Goal: Task Accomplishment & Management: Manage account settings

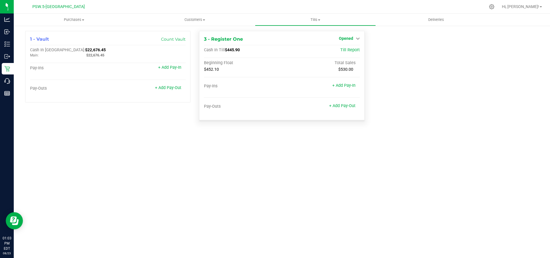
click at [357, 38] on icon at bounding box center [358, 38] width 4 height 4
click at [354, 54] on div "Close Till" at bounding box center [346, 50] width 43 height 15
click at [351, 51] on link "Close Till" at bounding box center [346, 50] width 15 height 5
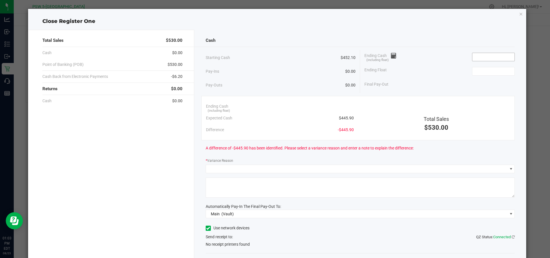
click at [506, 57] on input at bounding box center [493, 57] width 42 height 8
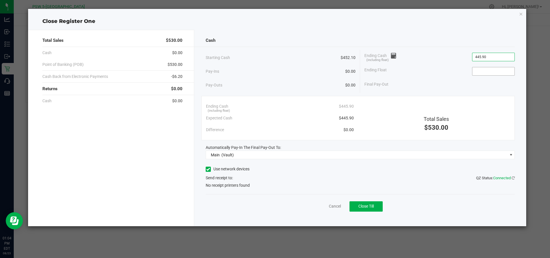
type input "$445.90"
drag, startPoint x: 484, startPoint y: 70, endPoint x: 475, endPoint y: 55, distance: 17.6
click at [484, 70] on input at bounding box center [493, 71] width 42 height 8
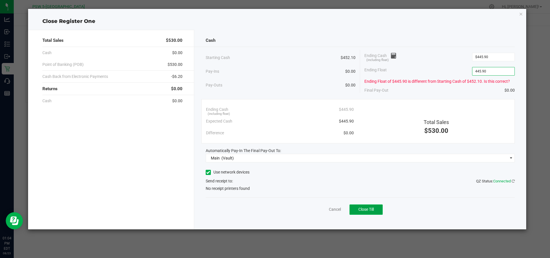
type input "$445.90"
drag, startPoint x: 376, startPoint y: 208, endPoint x: 388, endPoint y: 221, distance: 17.8
click at [376, 208] on button "Close Till" at bounding box center [365, 209] width 33 height 10
click at [520, 15] on icon "button" at bounding box center [521, 13] width 4 height 7
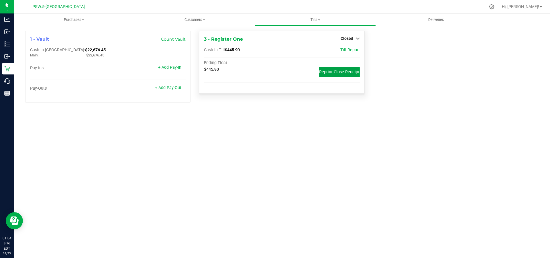
click at [348, 73] on span "Reprint Close Receipt" at bounding box center [339, 72] width 40 height 5
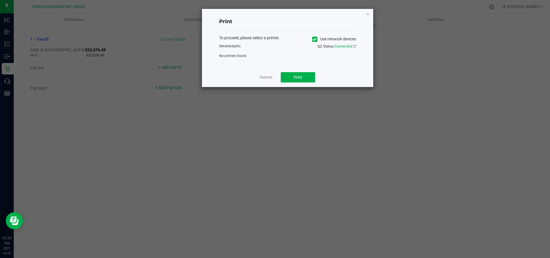
click at [315, 39] on icon at bounding box center [315, 39] width 4 height 0
click at [0, 0] on input "Use network devices" at bounding box center [0, 0] width 0 height 0
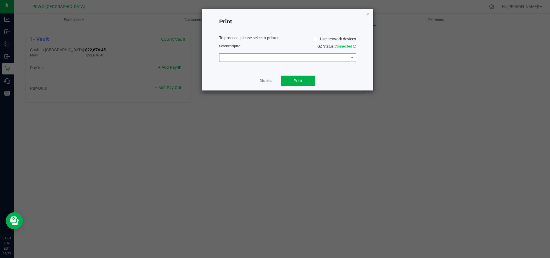
click at [334, 58] on span at bounding box center [283, 58] width 129 height 8
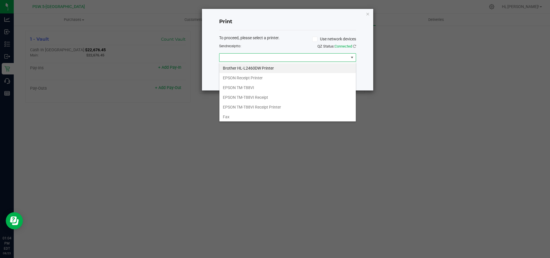
scroll to position [9, 137]
click at [253, 86] on TM-T88VI "EPSON TM-T88VI" at bounding box center [287, 88] width 136 height 10
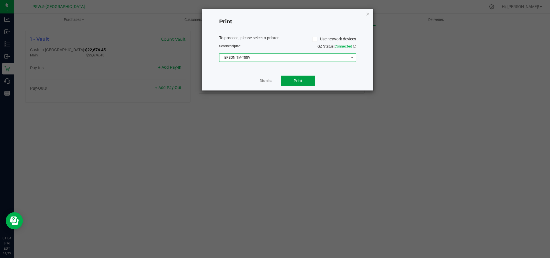
click at [296, 83] on span "Print" at bounding box center [297, 80] width 9 height 5
click at [368, 14] on icon "button" at bounding box center [368, 13] width 4 height 7
